Goal: Task Accomplishment & Management: Use online tool/utility

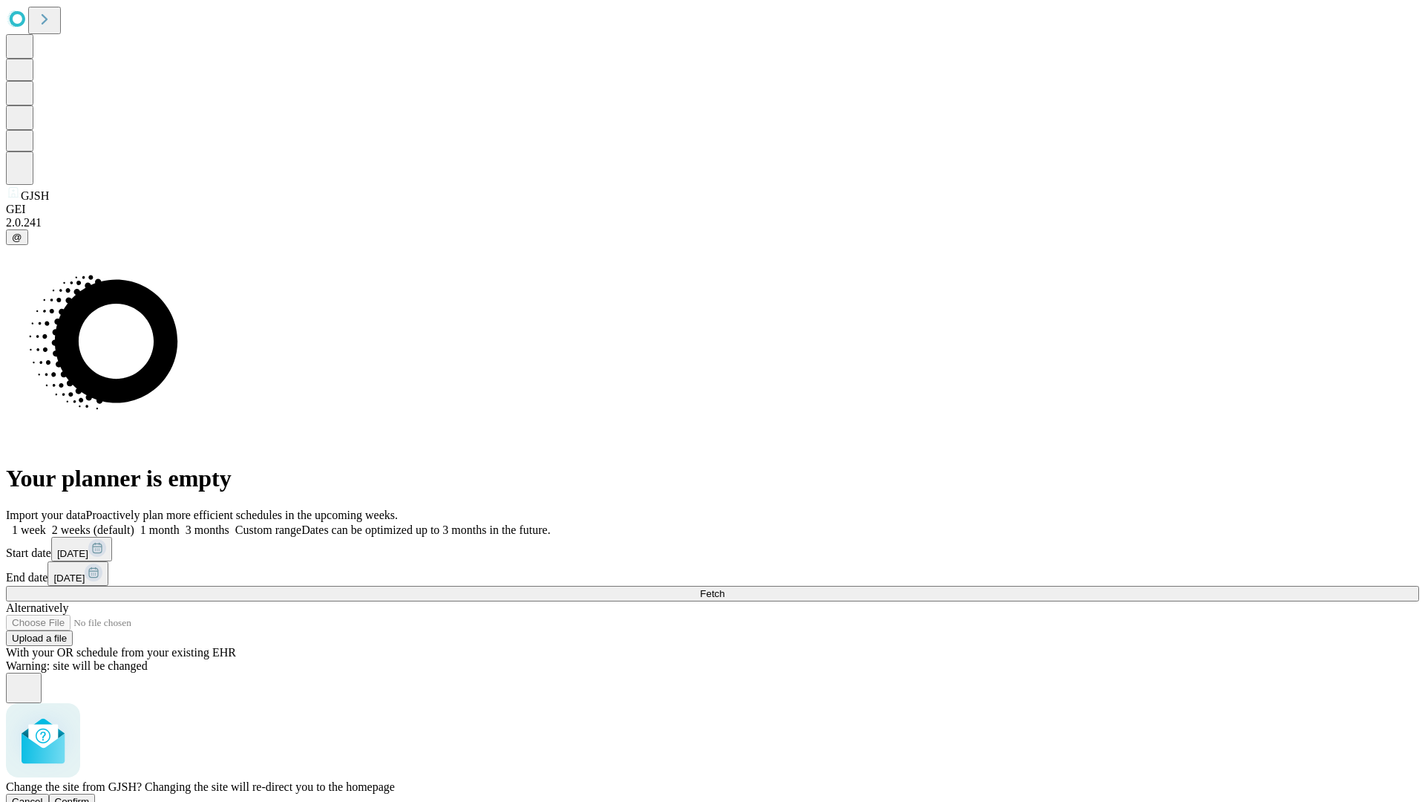
click at [90, 796] on span "Confirm" at bounding box center [72, 801] width 35 height 11
click at [180, 523] on label "1 month" at bounding box center [156, 529] width 45 height 13
click at [724, 588] on span "Fetch" at bounding box center [712, 593] width 24 height 11
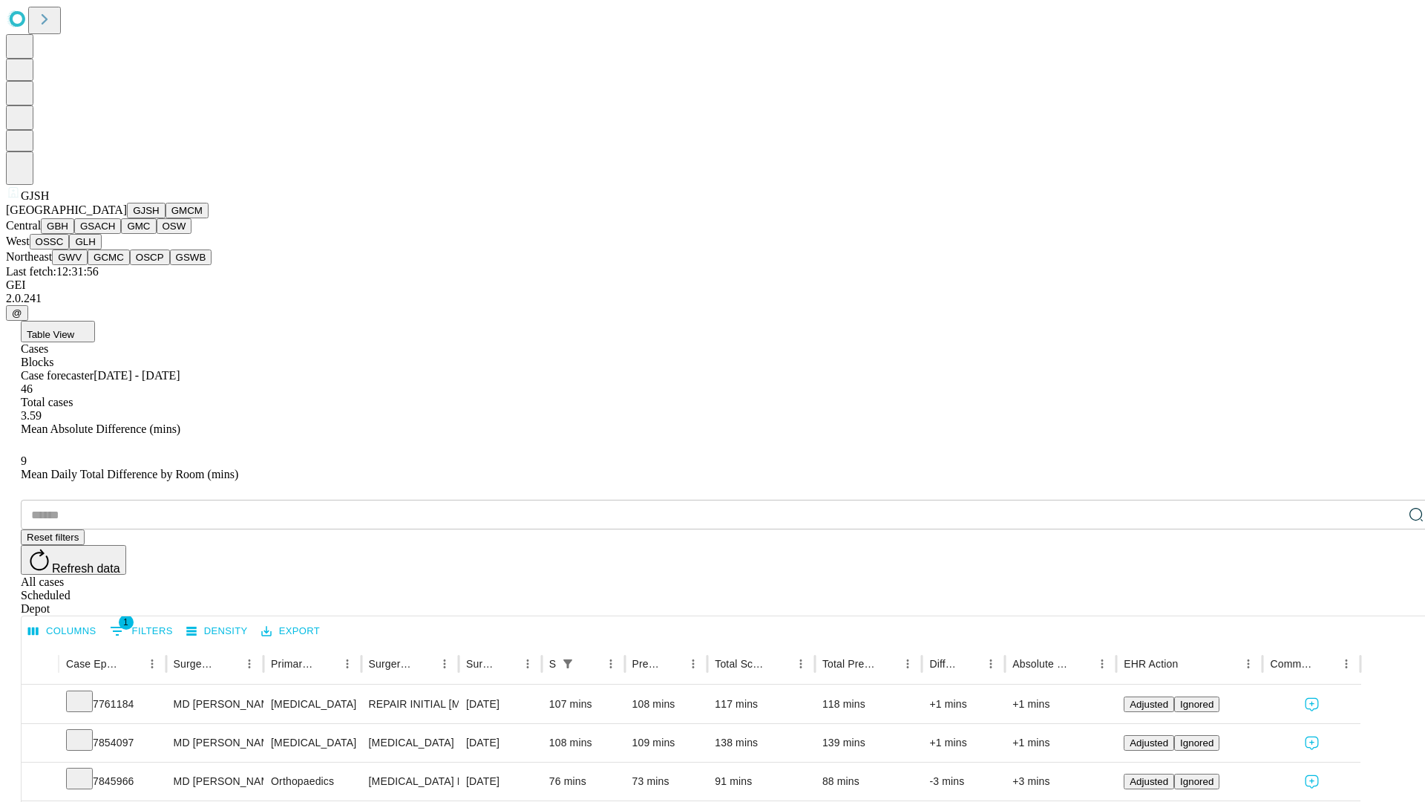
click at [166, 218] on button "GMCM" at bounding box center [187, 211] width 43 height 16
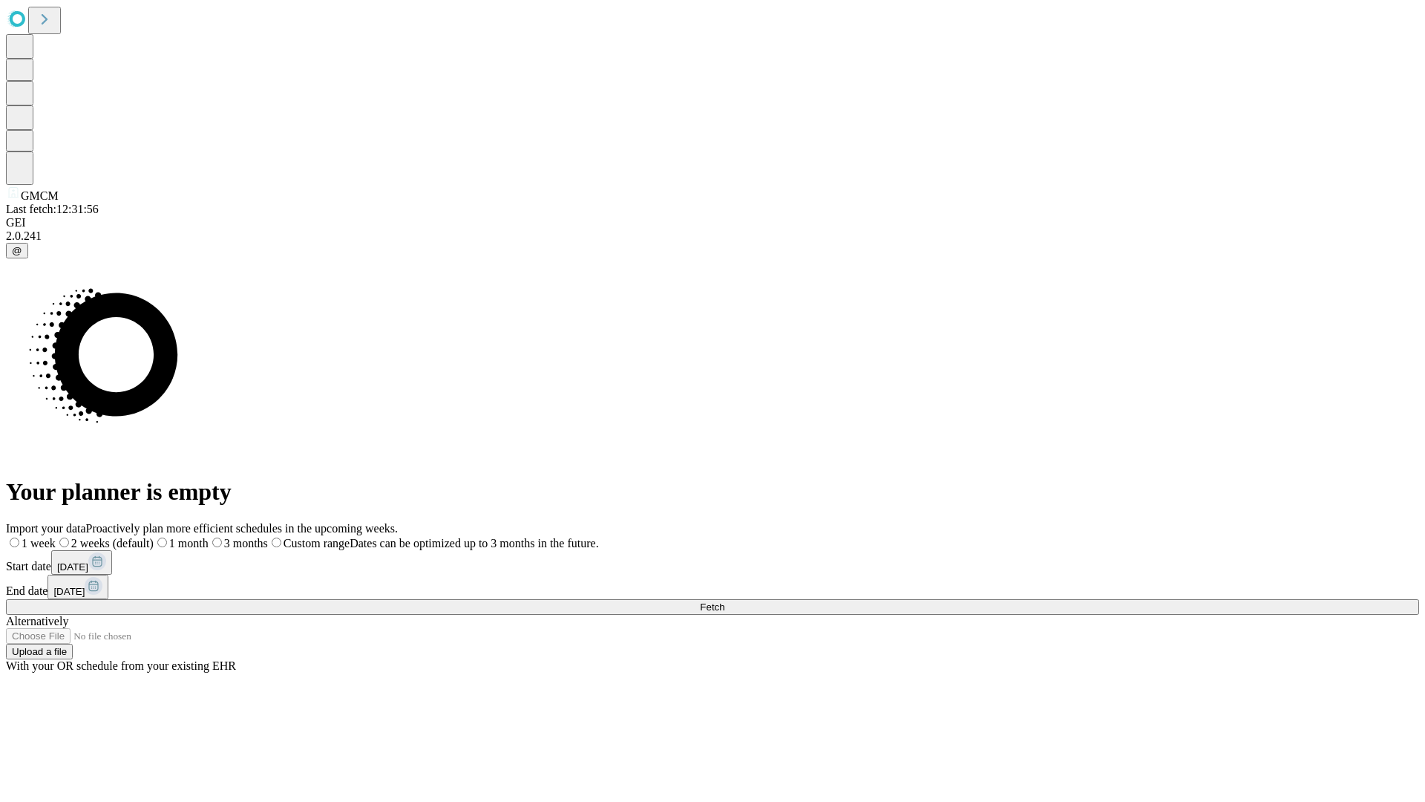
click at [209, 537] on label "1 month" at bounding box center [181, 543] width 55 height 13
click at [724, 601] on span "Fetch" at bounding box center [712, 606] width 24 height 11
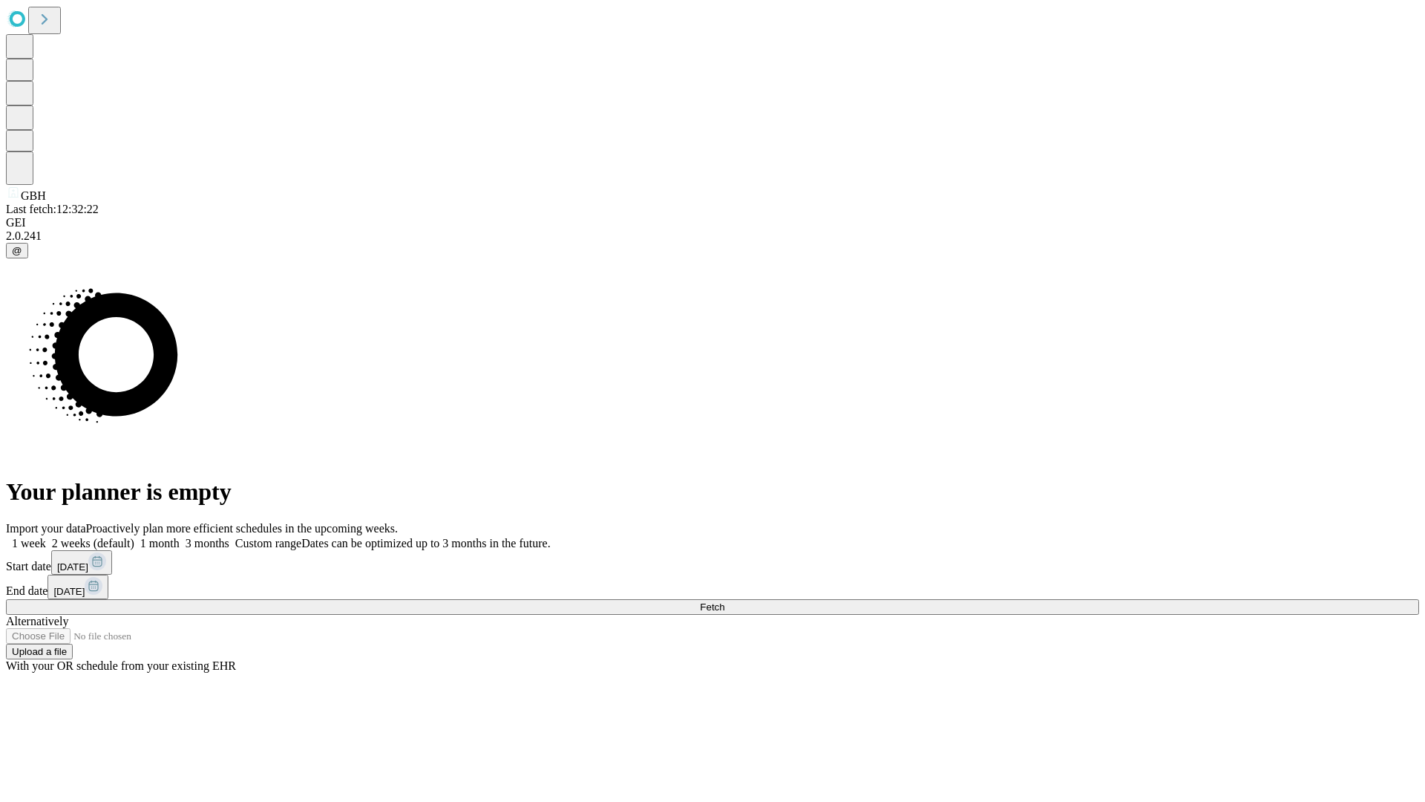
click at [180, 537] on label "1 month" at bounding box center [156, 543] width 45 height 13
click at [724, 601] on span "Fetch" at bounding box center [712, 606] width 24 height 11
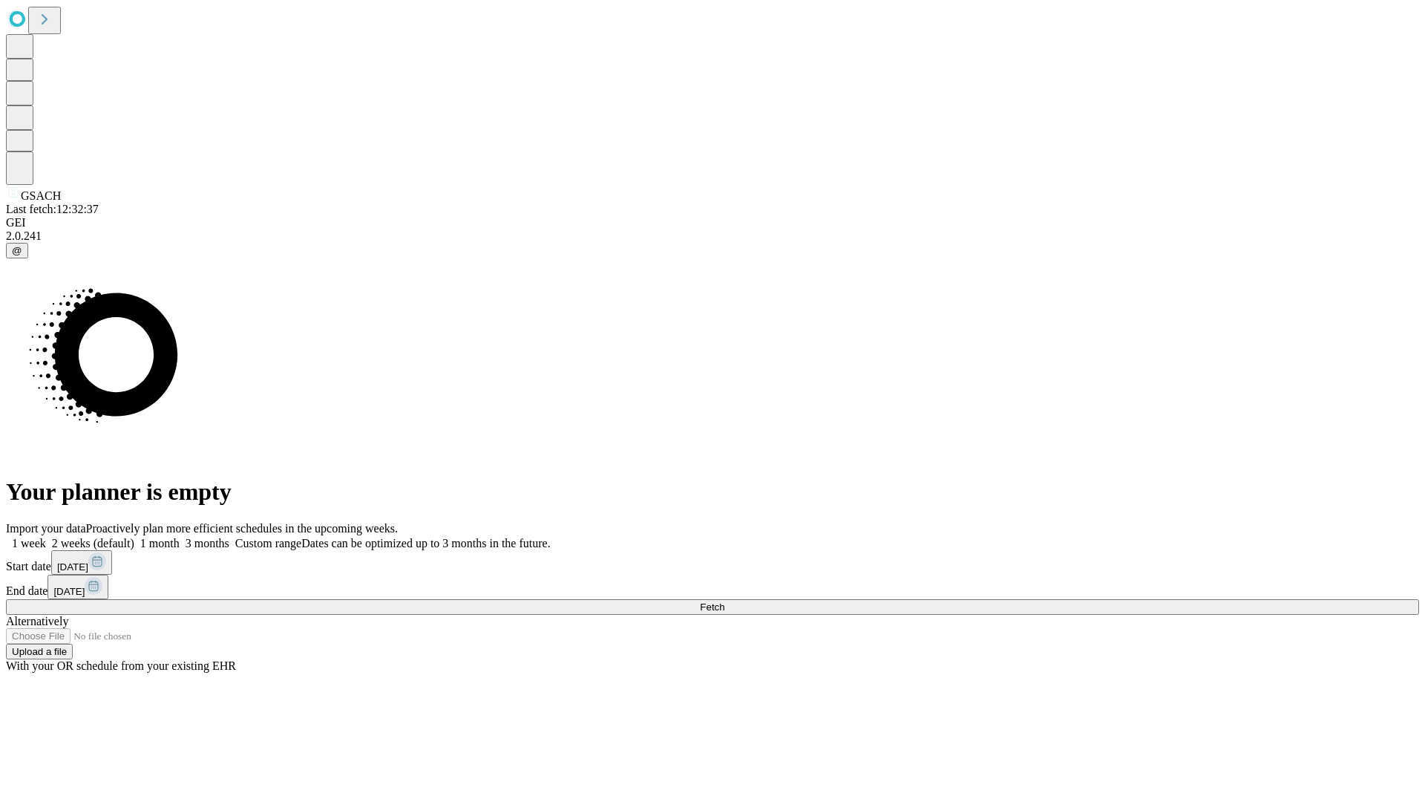
click at [180, 537] on label "1 month" at bounding box center [156, 543] width 45 height 13
click at [724, 601] on span "Fetch" at bounding box center [712, 606] width 24 height 11
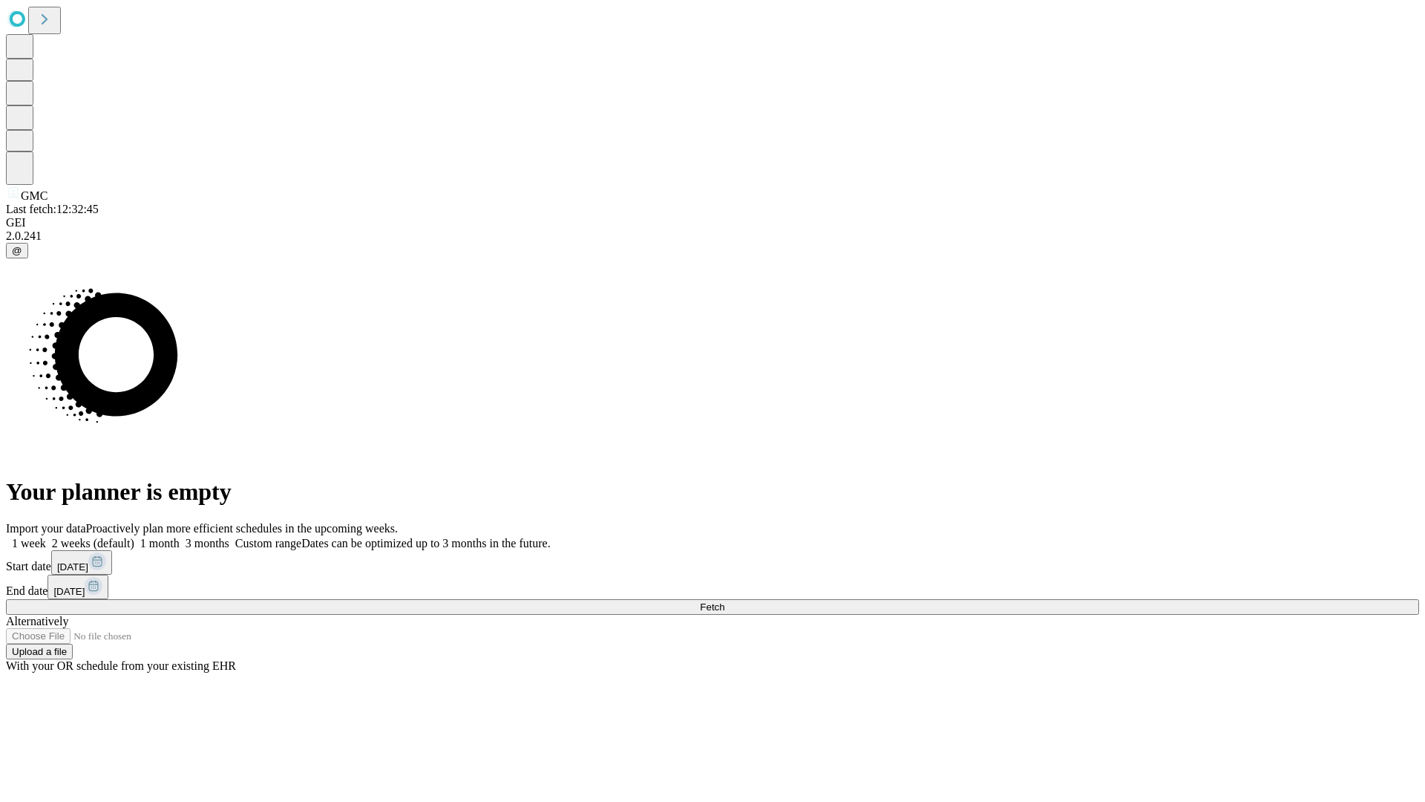
click at [180, 537] on label "1 month" at bounding box center [156, 543] width 45 height 13
click at [724, 601] on span "Fetch" at bounding box center [712, 606] width 24 height 11
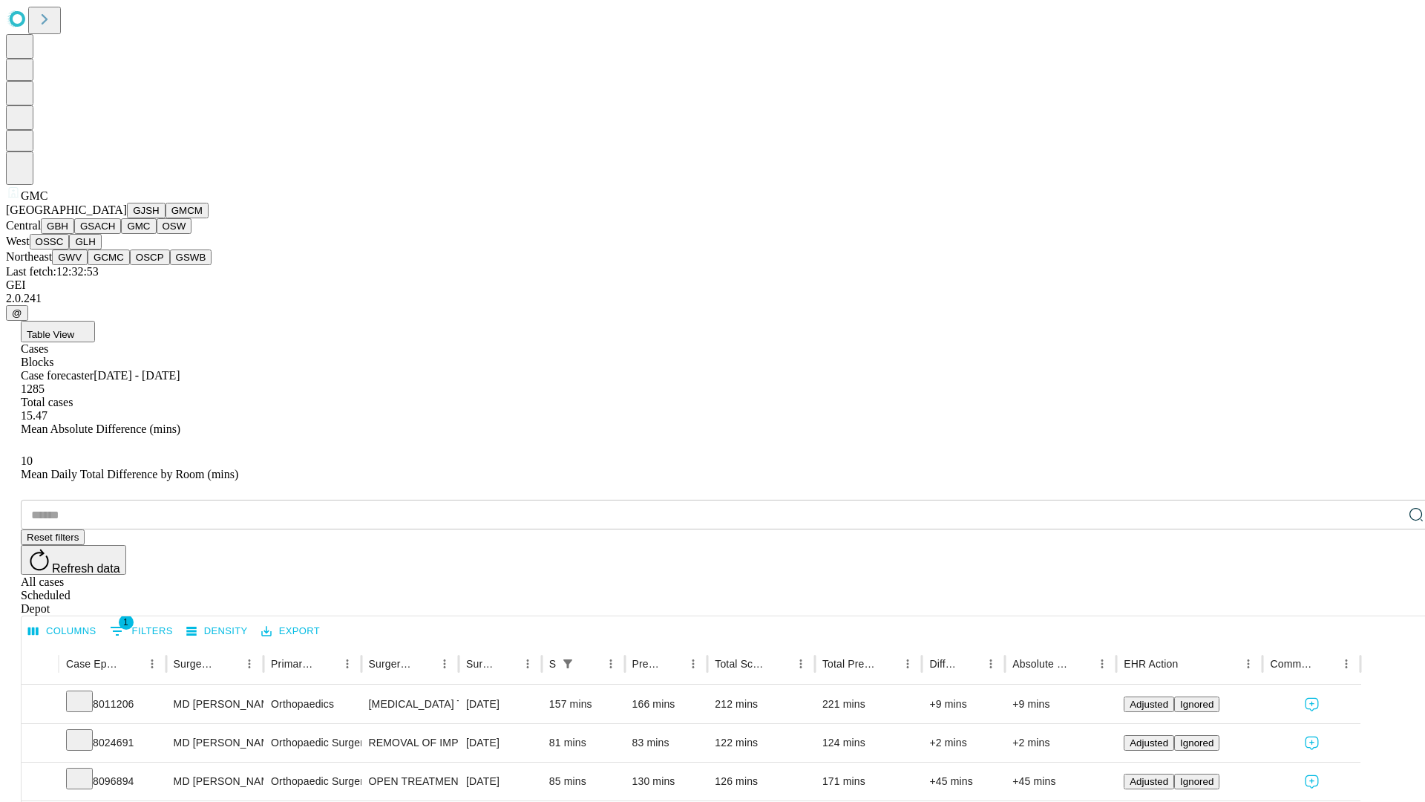
click at [157, 234] on button "OSW" at bounding box center [175, 226] width 36 height 16
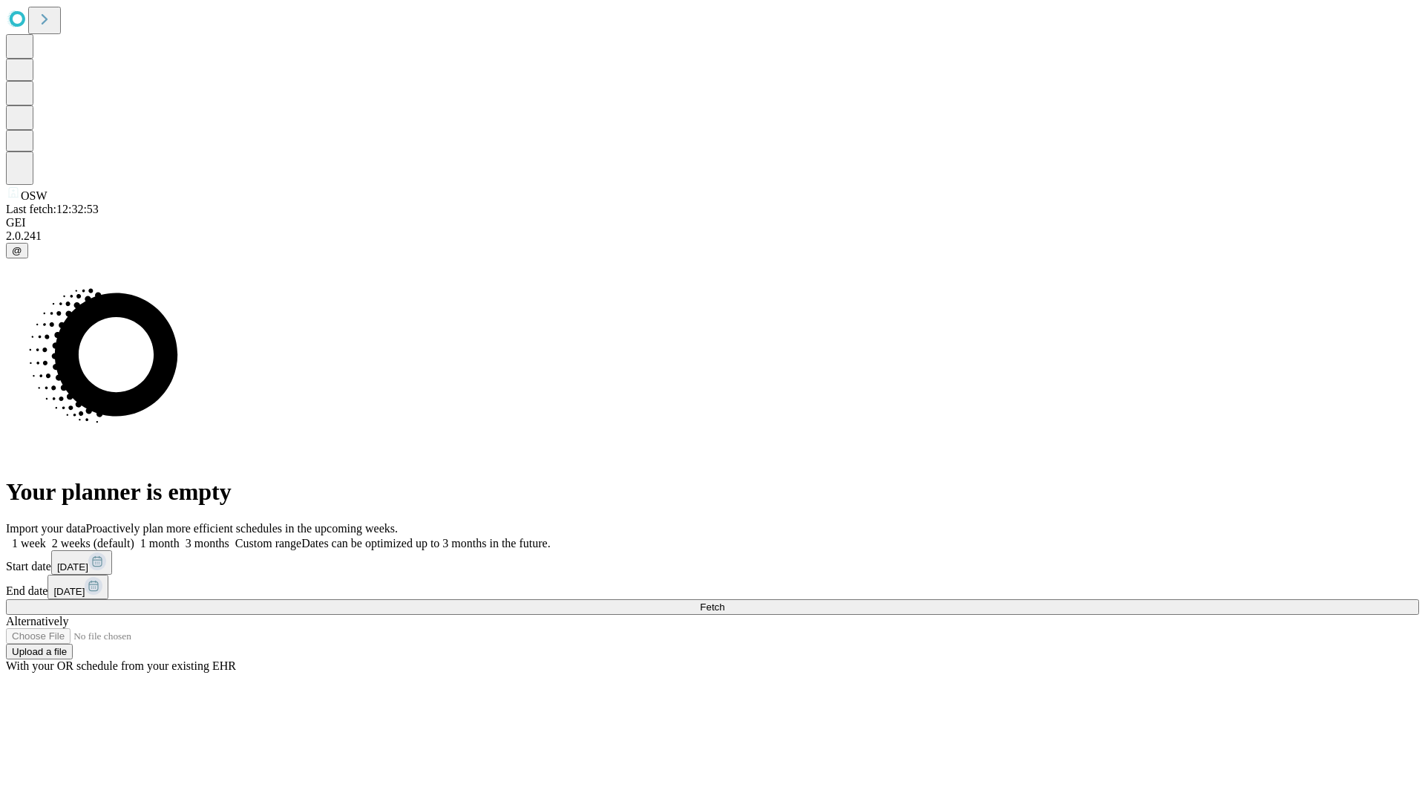
click at [724, 601] on span "Fetch" at bounding box center [712, 606] width 24 height 11
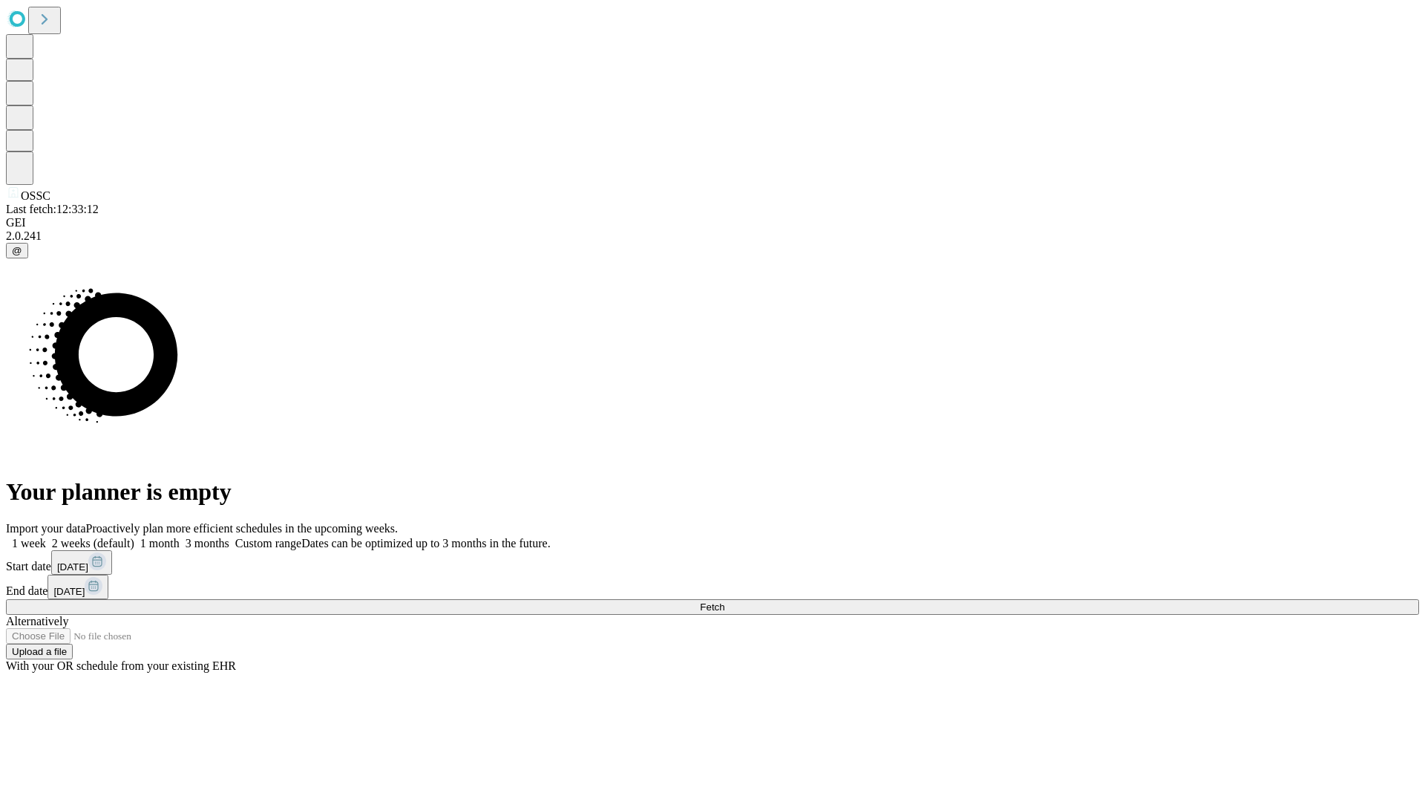
click at [180, 537] on label "1 month" at bounding box center [156, 543] width 45 height 13
click at [724, 601] on span "Fetch" at bounding box center [712, 606] width 24 height 11
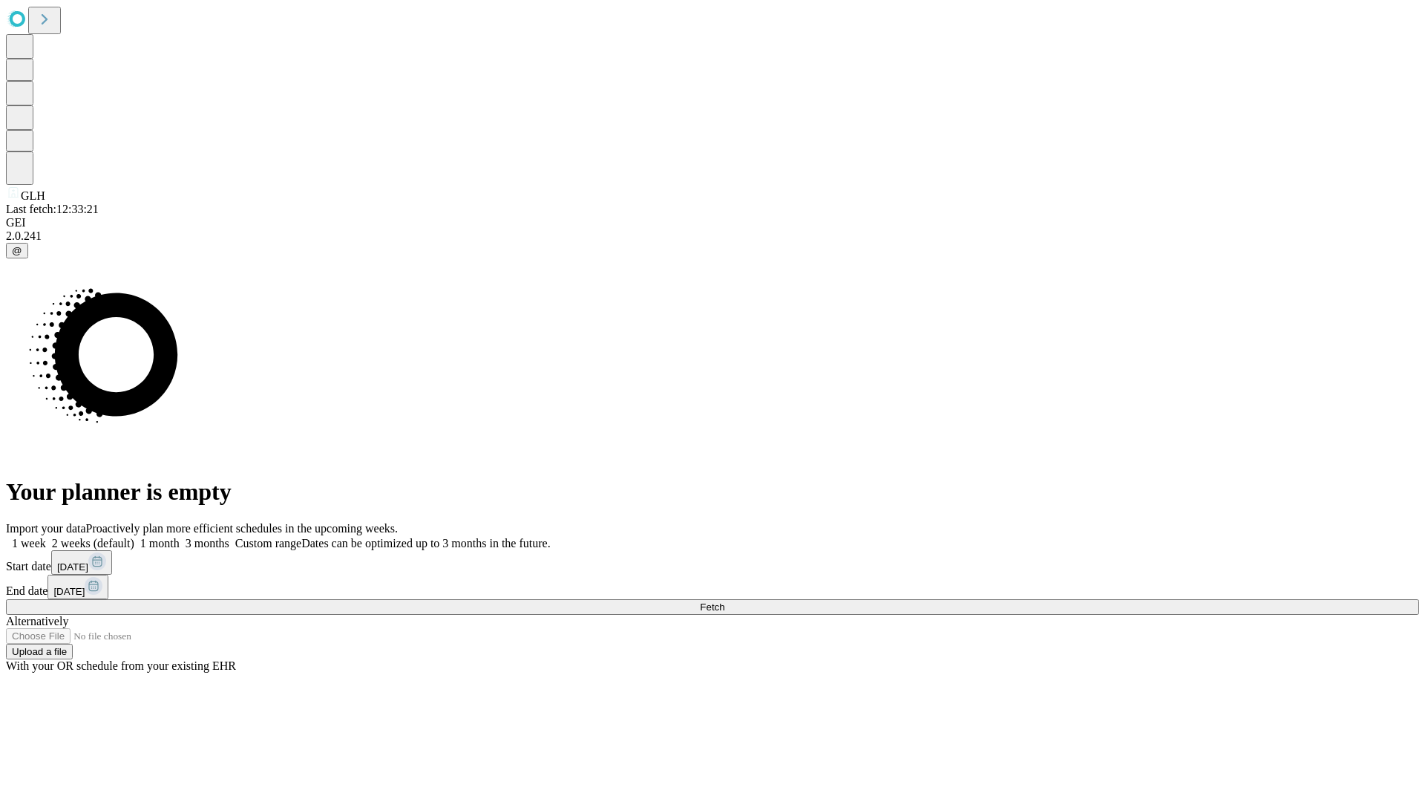
click at [180, 537] on label "1 month" at bounding box center [156, 543] width 45 height 13
click at [724, 601] on span "Fetch" at bounding box center [712, 606] width 24 height 11
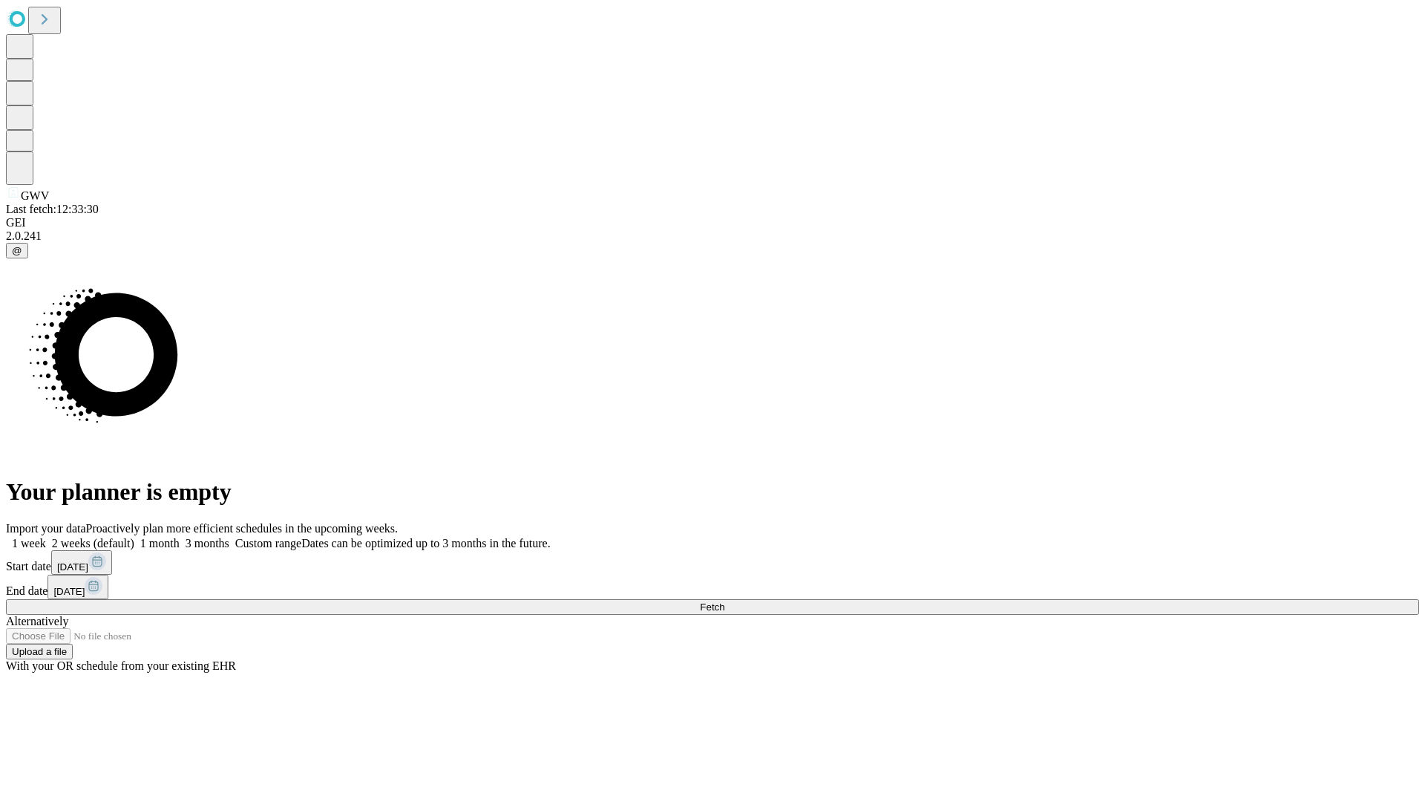
click at [180, 537] on label "1 month" at bounding box center [156, 543] width 45 height 13
click at [724, 601] on span "Fetch" at bounding box center [712, 606] width 24 height 11
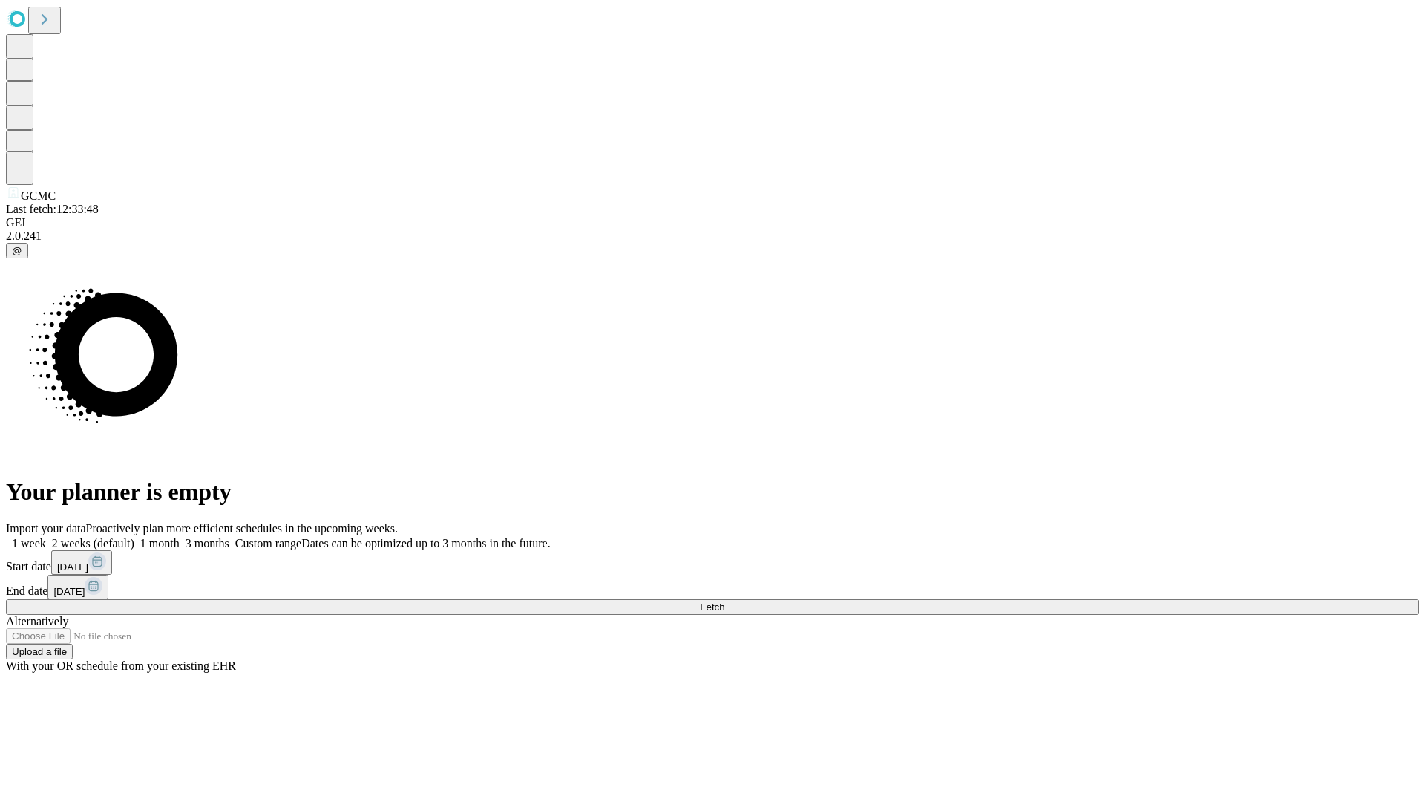
click at [180, 537] on label "1 month" at bounding box center [156, 543] width 45 height 13
click at [724, 601] on span "Fetch" at bounding box center [712, 606] width 24 height 11
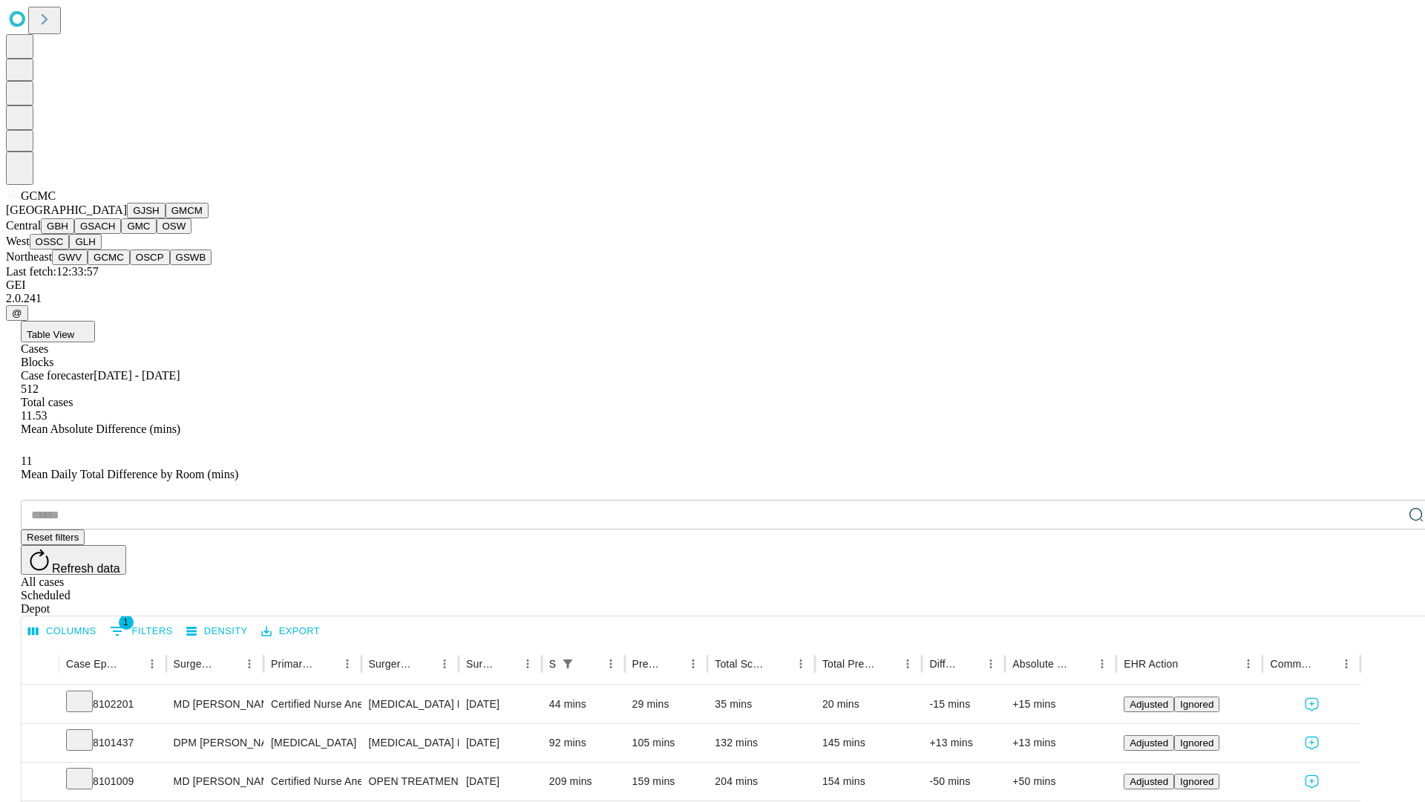
click at [130, 265] on button "OSCP" at bounding box center [150, 257] width 40 height 16
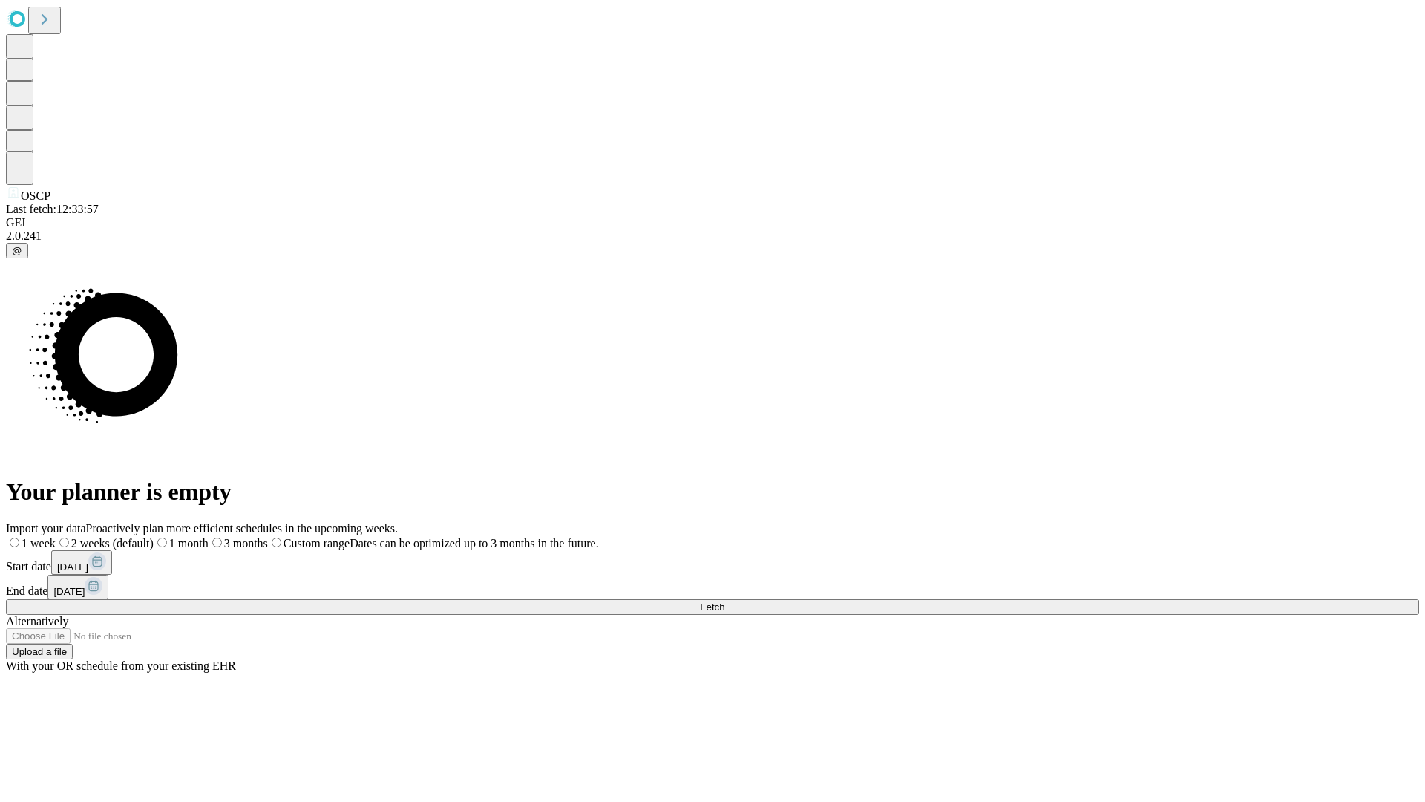
click at [209, 537] on label "1 month" at bounding box center [181, 543] width 55 height 13
click at [724, 601] on span "Fetch" at bounding box center [712, 606] width 24 height 11
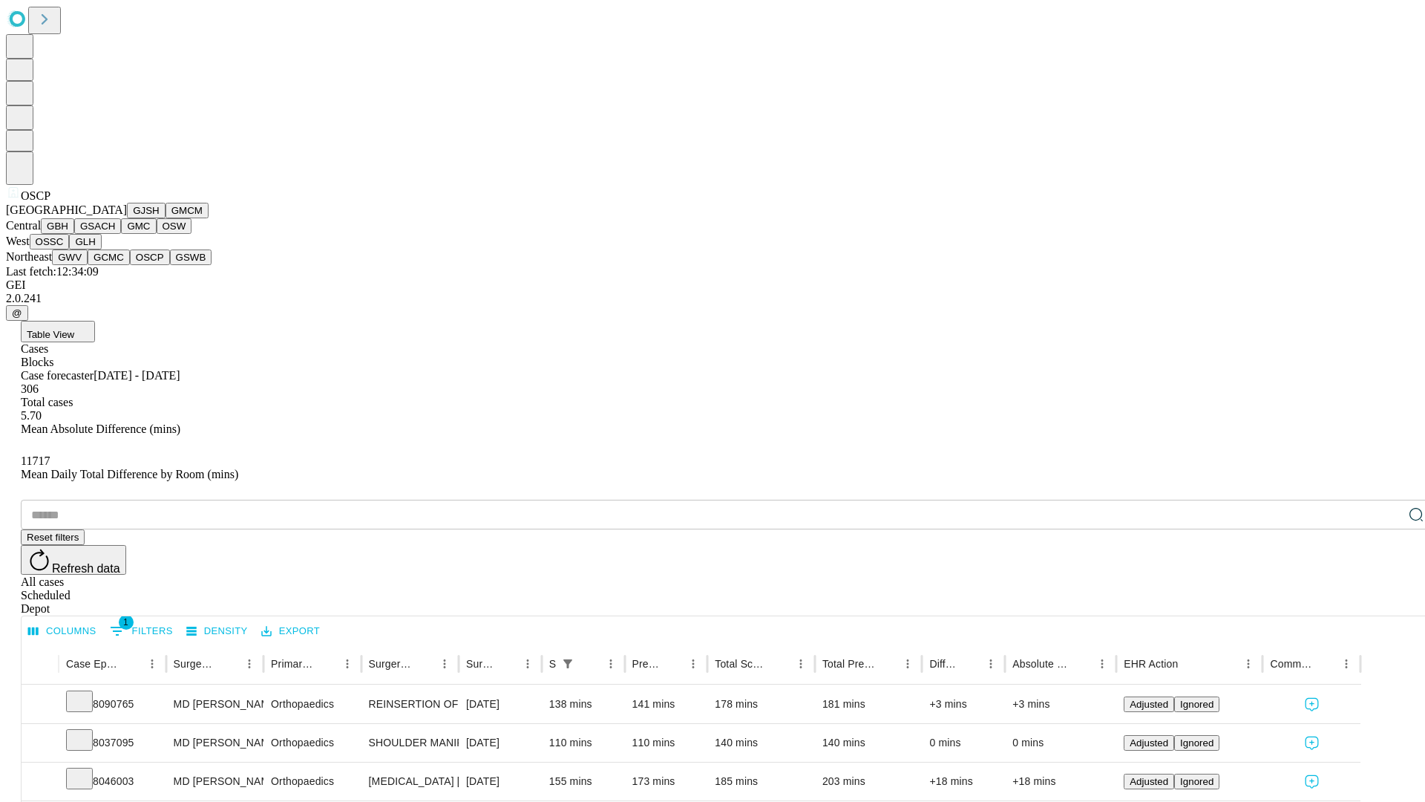
click at [170, 265] on button "GSWB" at bounding box center [191, 257] width 42 height 16
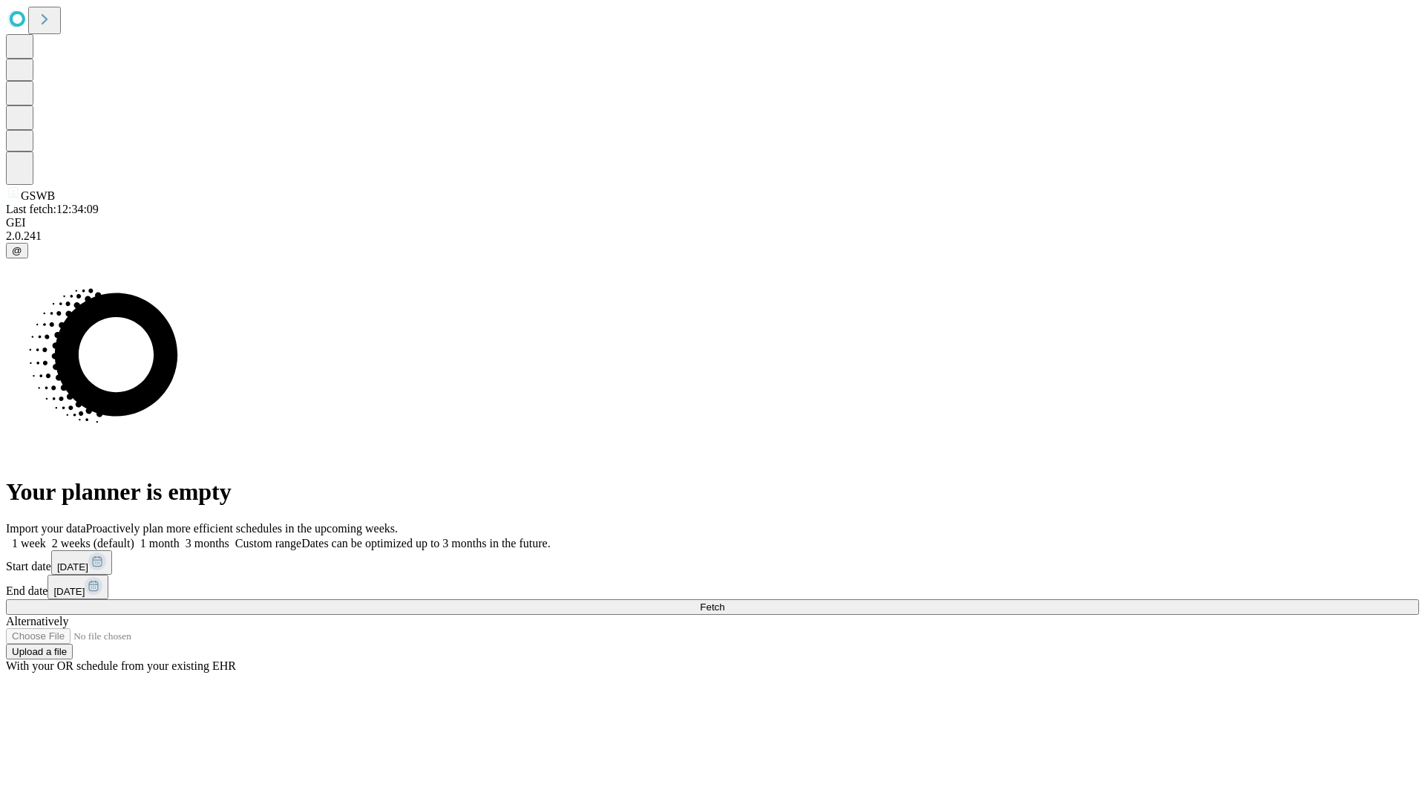
click at [180, 537] on label "1 month" at bounding box center [156, 543] width 45 height 13
click at [724, 601] on span "Fetch" at bounding box center [712, 606] width 24 height 11
